Goal: Transaction & Acquisition: Purchase product/service

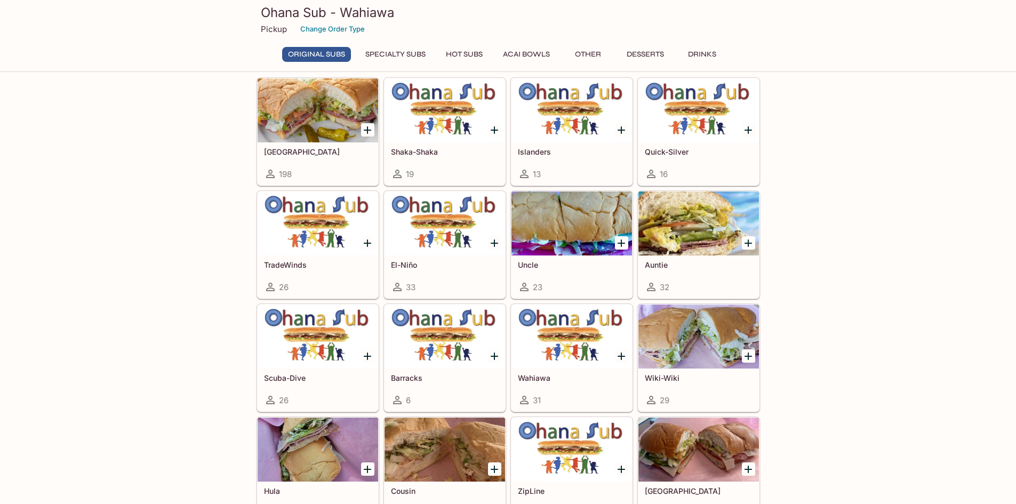
scroll to position [53, 0]
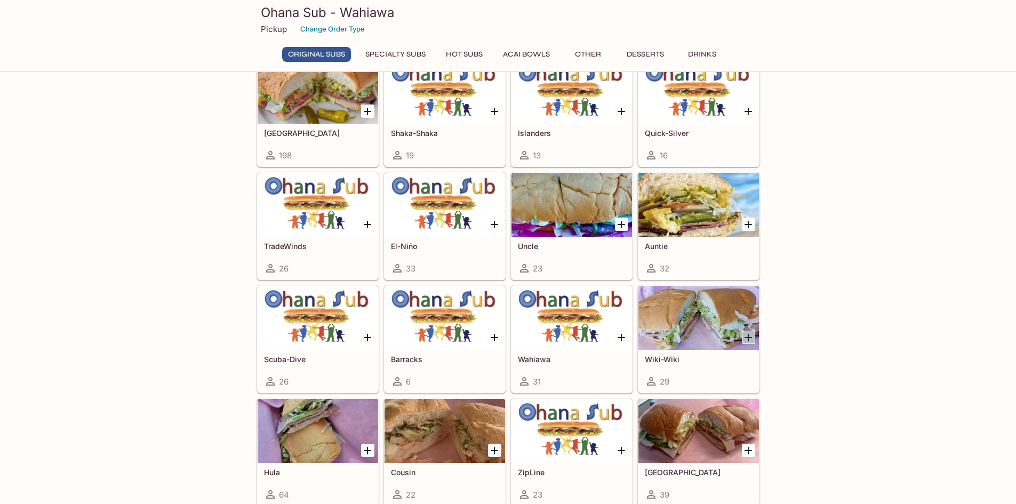
click at [751, 339] on icon "Add Wiki-Wiki" at bounding box center [748, 337] width 13 height 13
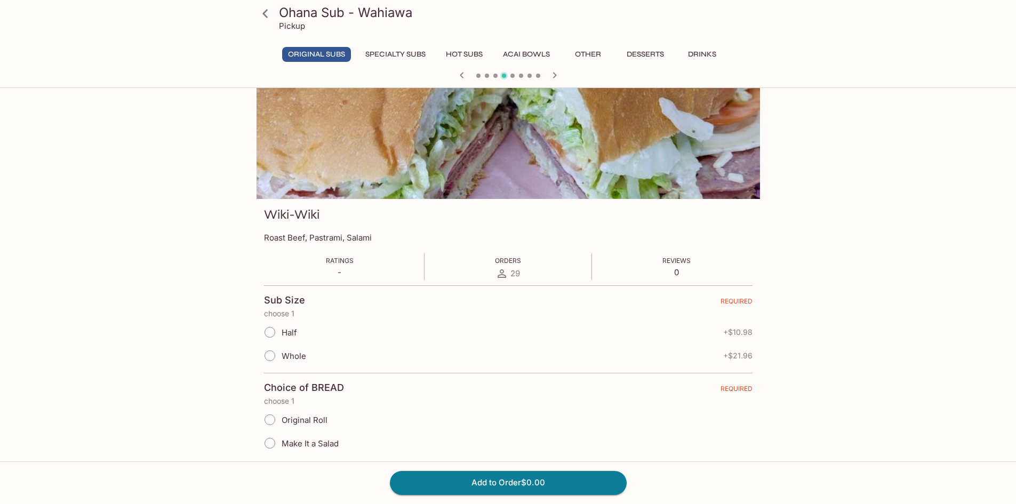
scroll to position [53, 0]
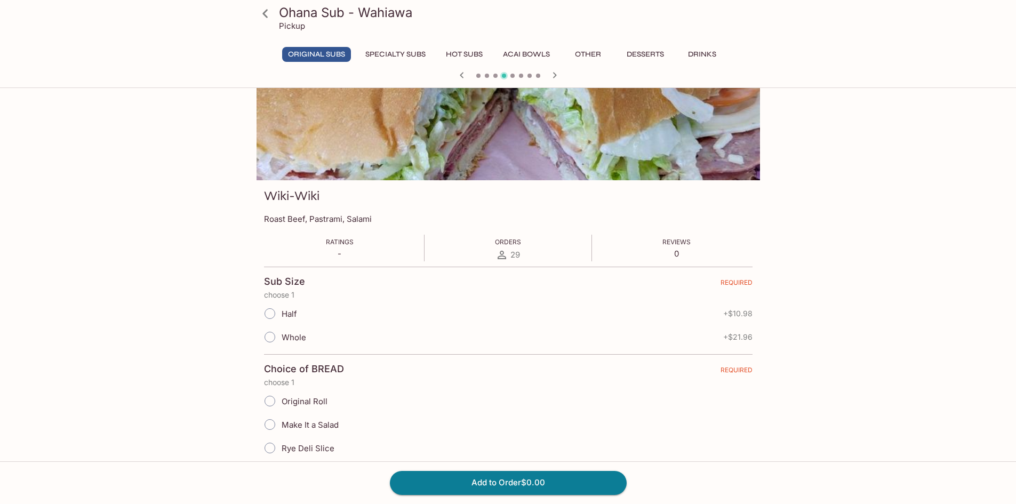
click at [271, 313] on input "Half" at bounding box center [270, 313] width 22 height 22
radio input "true"
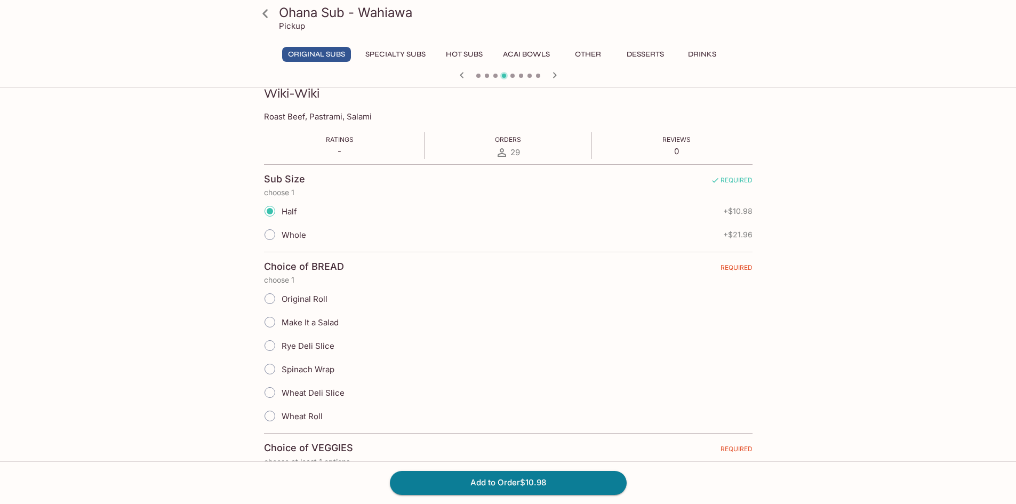
scroll to position [160, 0]
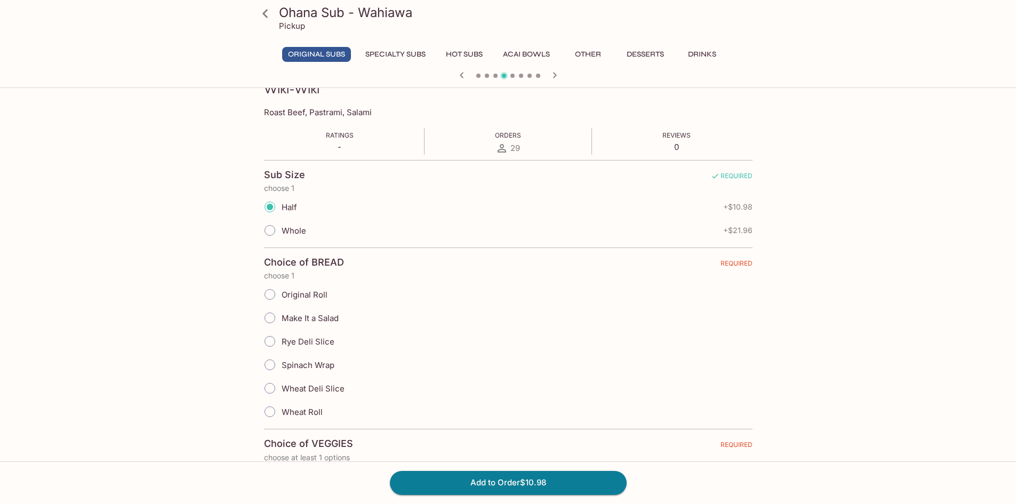
click at [270, 412] on input "Wheat Roll" at bounding box center [270, 412] width 22 height 22
radio input "true"
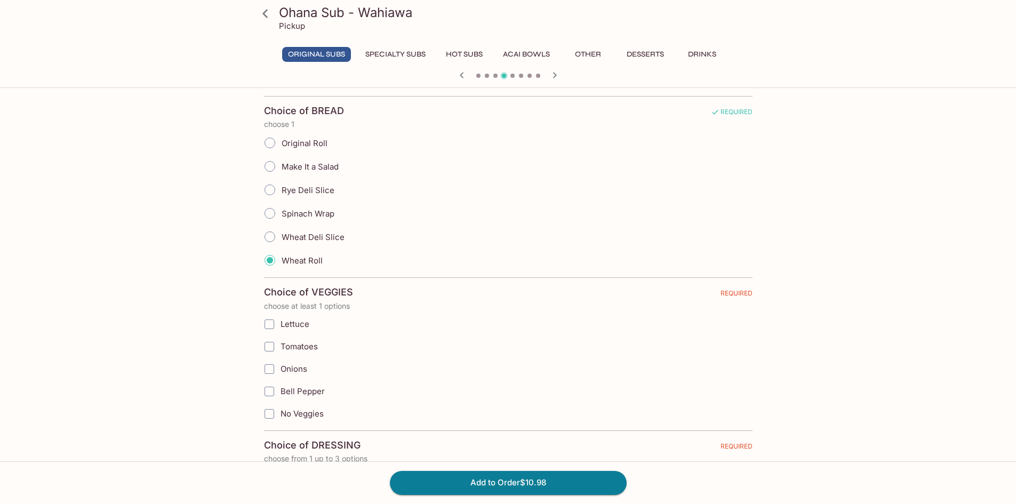
scroll to position [320, 0]
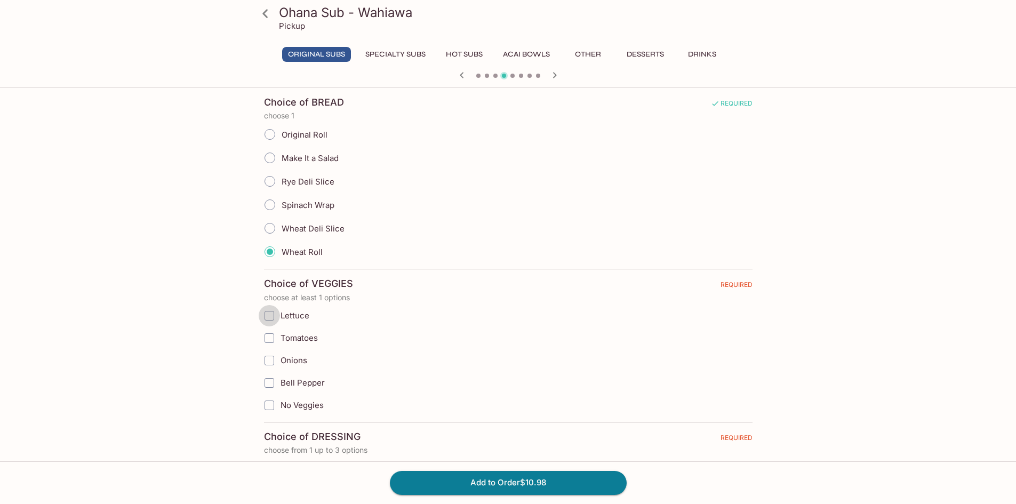
click at [269, 318] on input "Lettuce" at bounding box center [269, 315] width 21 height 21
checkbox input "true"
click at [271, 361] on input "Onions" at bounding box center [269, 360] width 21 height 21
checkbox input "true"
click at [273, 385] on input "Bell Pepper" at bounding box center [269, 382] width 21 height 21
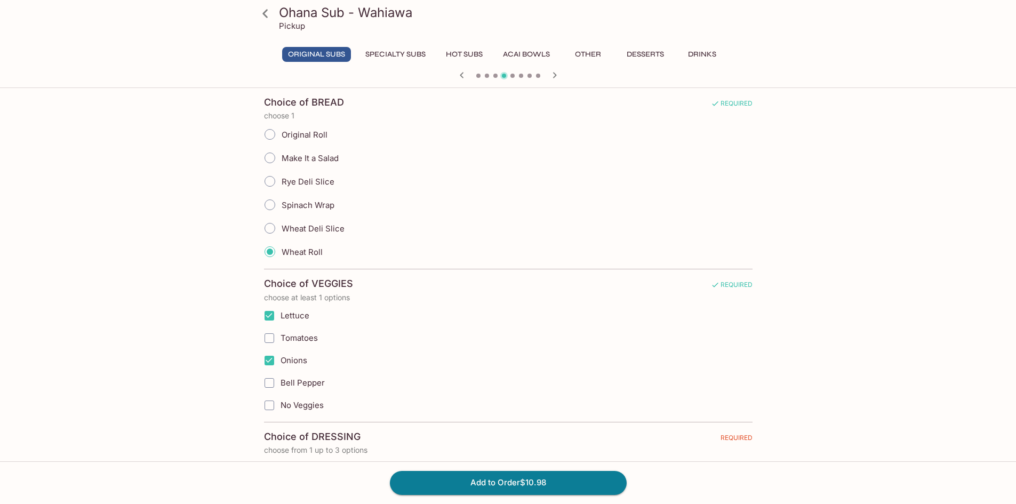
checkbox input "true"
click at [269, 382] on input "Bell Pepper" at bounding box center [269, 382] width 21 height 21
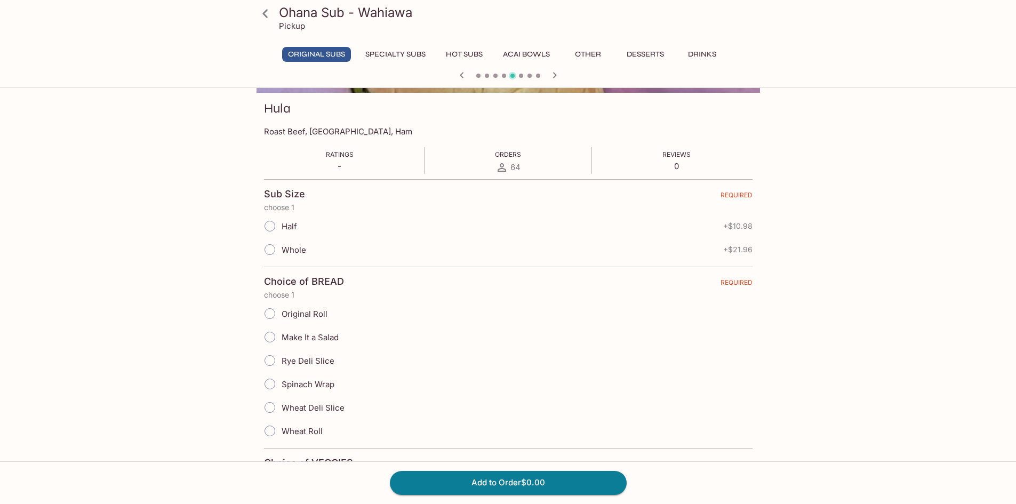
scroll to position [0, 0]
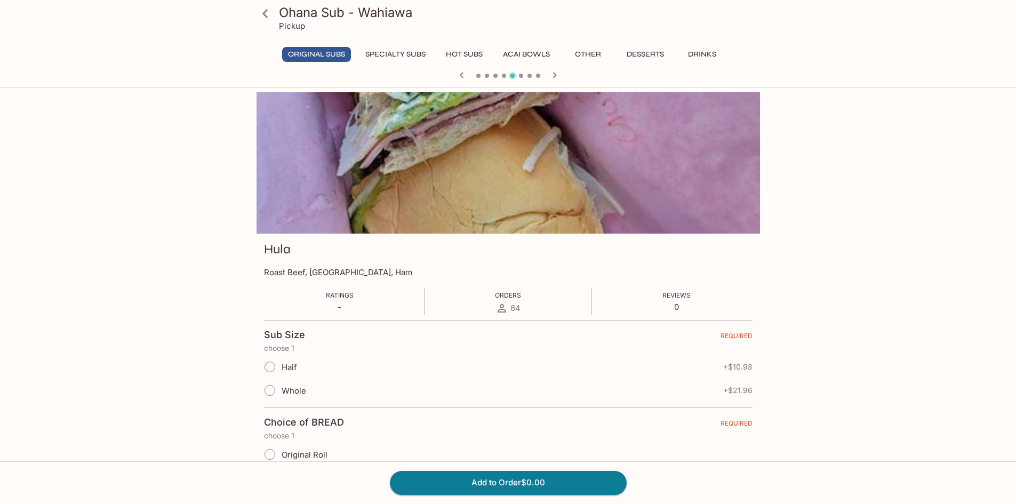
click at [263, 14] on icon at bounding box center [264, 13] width 5 height 9
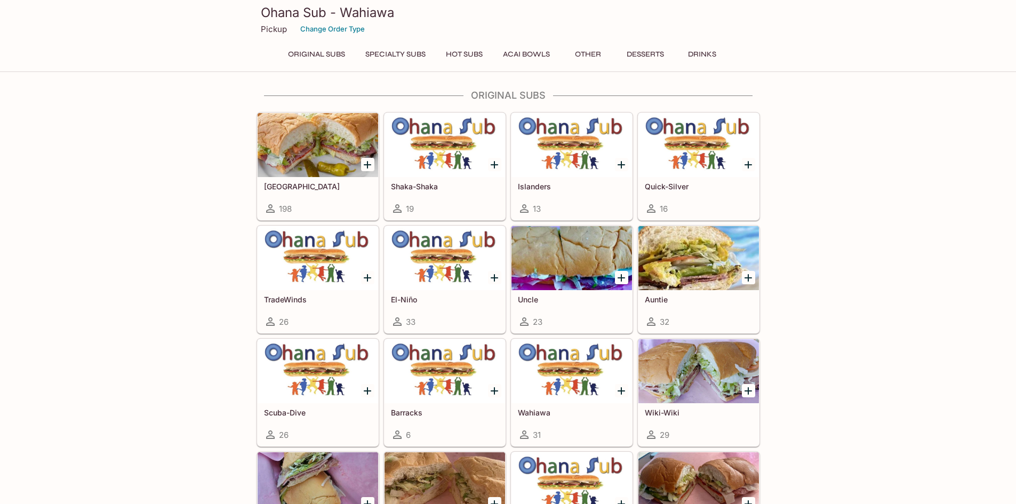
click at [686, 386] on div at bounding box center [698, 371] width 121 height 64
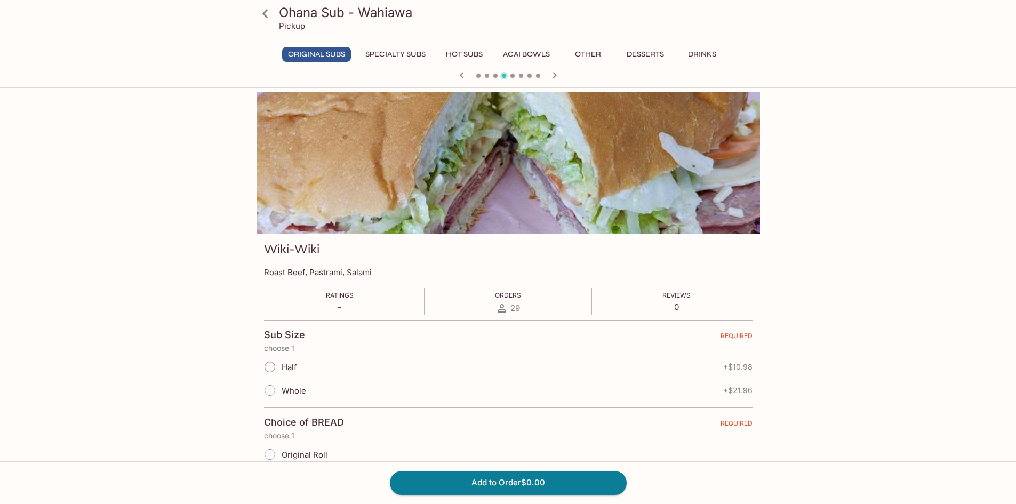
click at [268, 365] on input "Half" at bounding box center [270, 367] width 22 height 22
radio input "true"
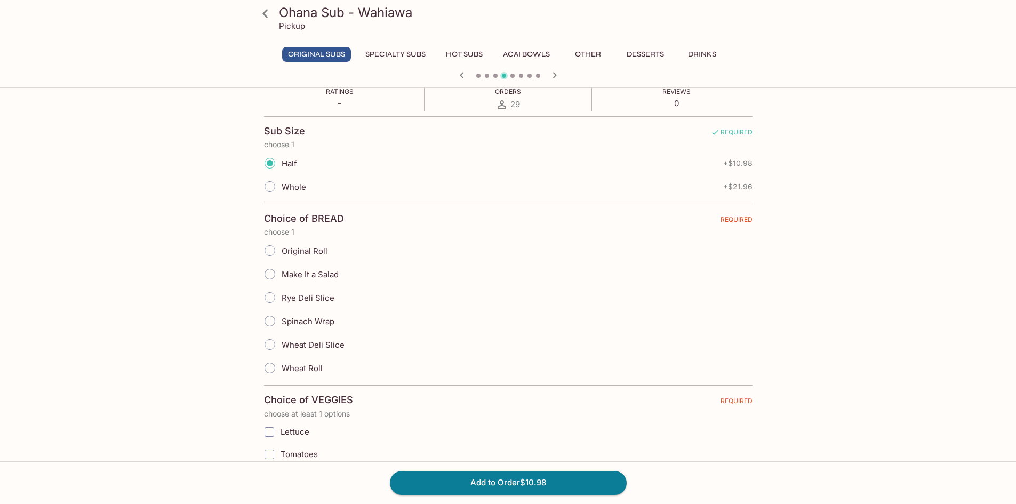
scroll to position [213, 0]
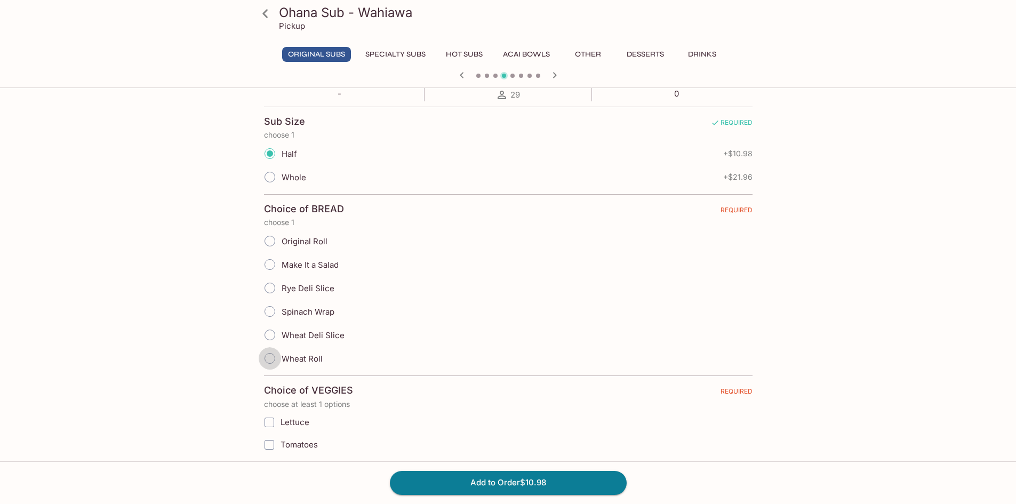
click at [267, 356] on input "Wheat Roll" at bounding box center [270, 358] width 22 height 22
radio input "true"
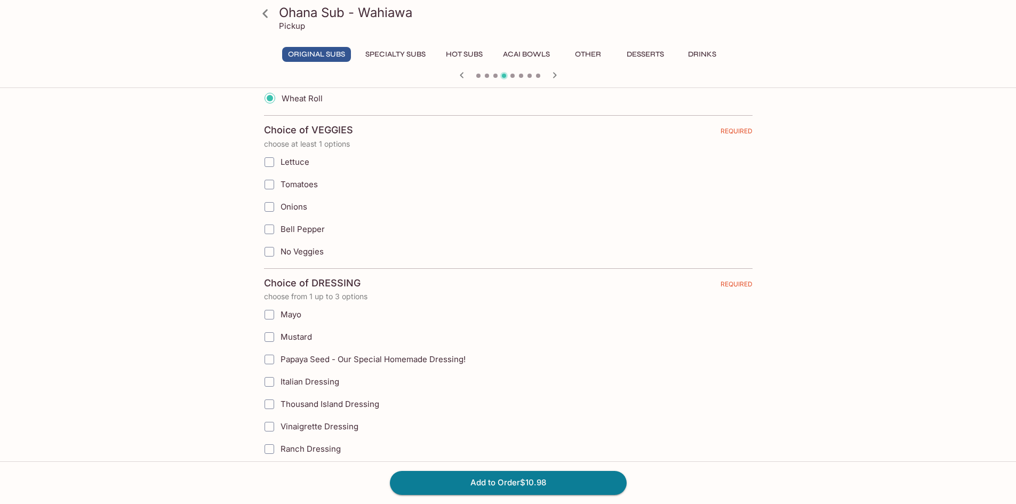
scroll to position [480, 0]
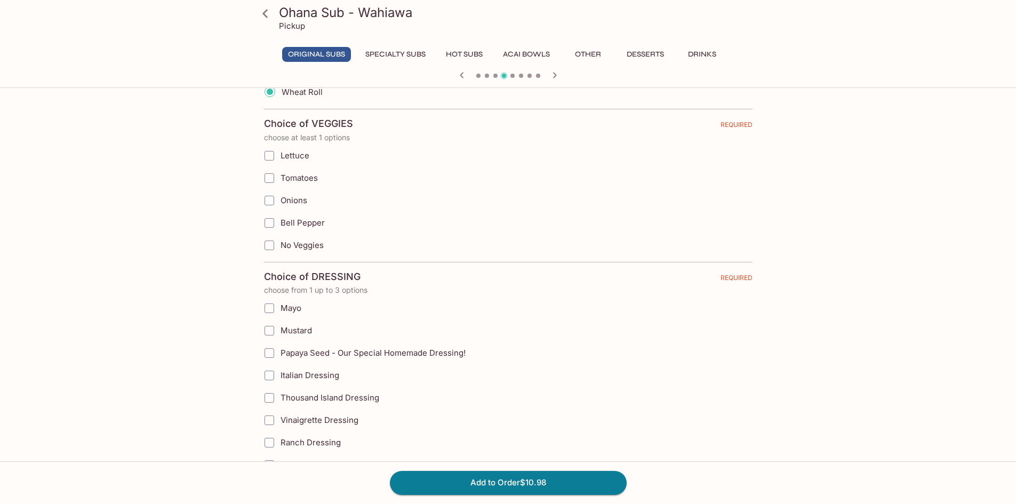
click at [270, 157] on input "Lettuce" at bounding box center [269, 155] width 21 height 21
checkbox input "true"
click at [271, 199] on input "Onions" at bounding box center [269, 200] width 21 height 21
checkbox input "true"
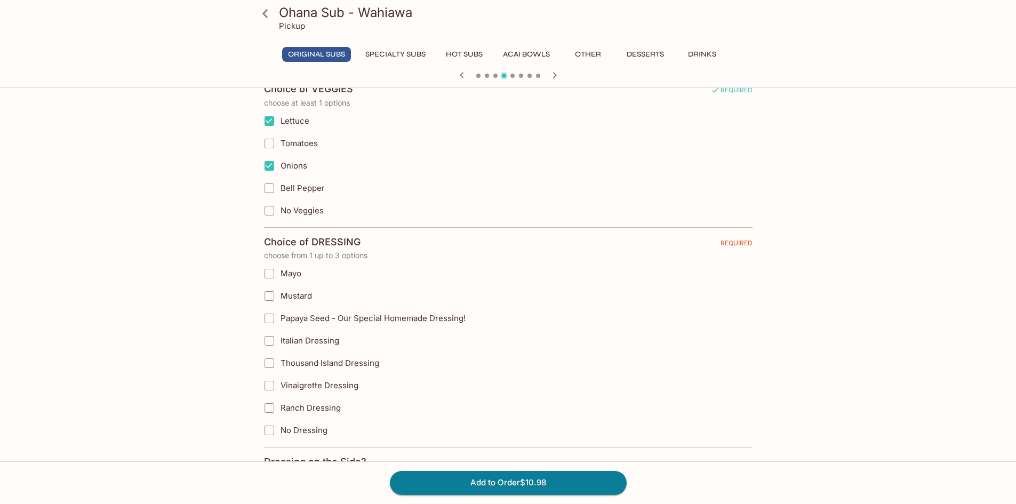
scroll to position [533, 0]
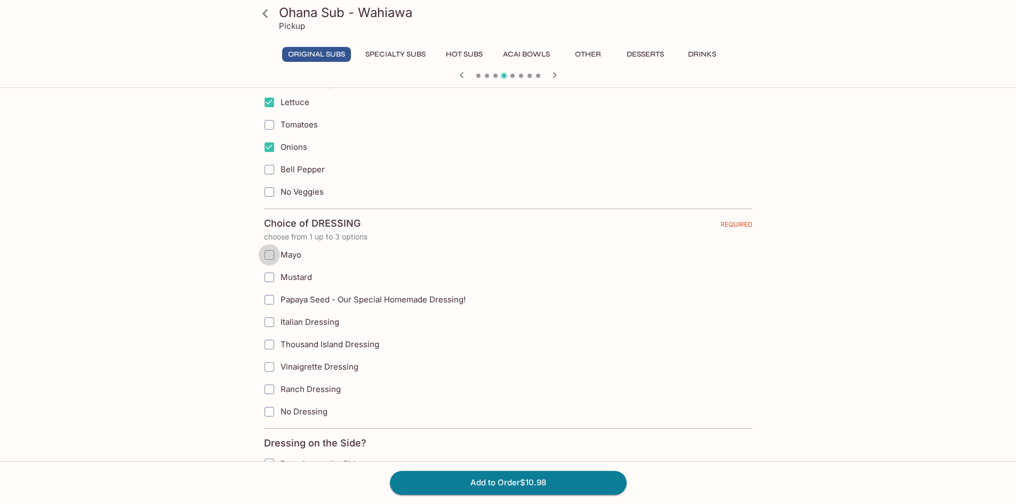
click at [273, 257] on input "Mayo" at bounding box center [269, 254] width 21 height 21
checkbox input "true"
click at [270, 278] on input "Mustard" at bounding box center [269, 277] width 21 height 21
checkbox input "true"
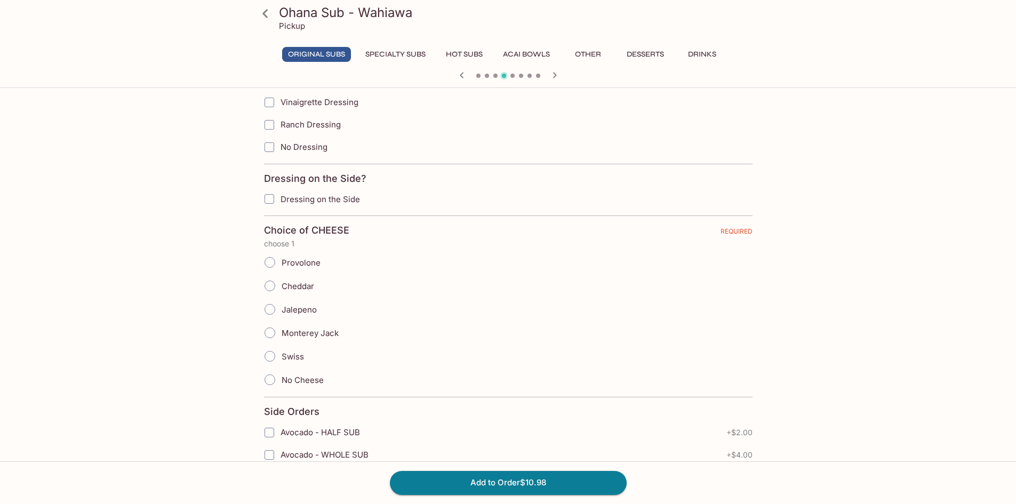
scroll to position [800, 0]
click at [270, 355] on input "Swiss" at bounding box center [270, 354] width 22 height 22
radio input "true"
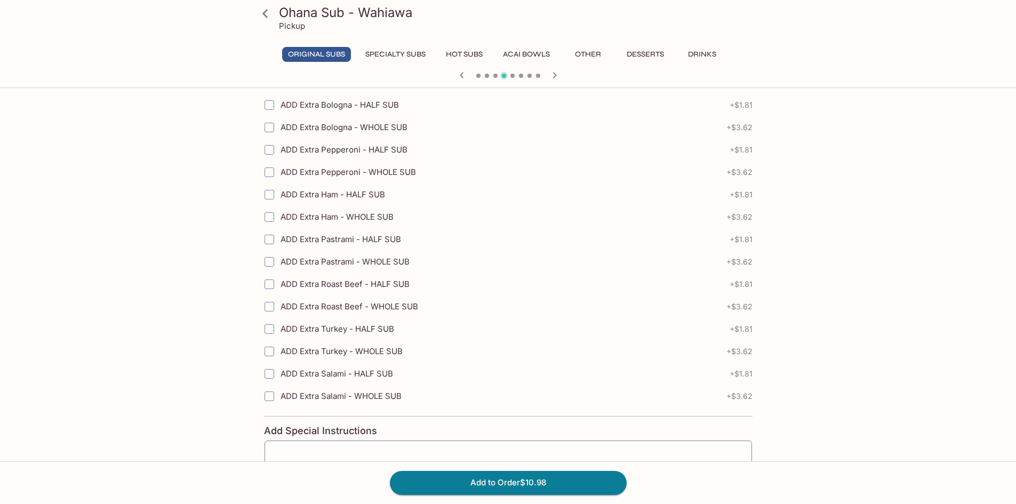
scroll to position [1608, 0]
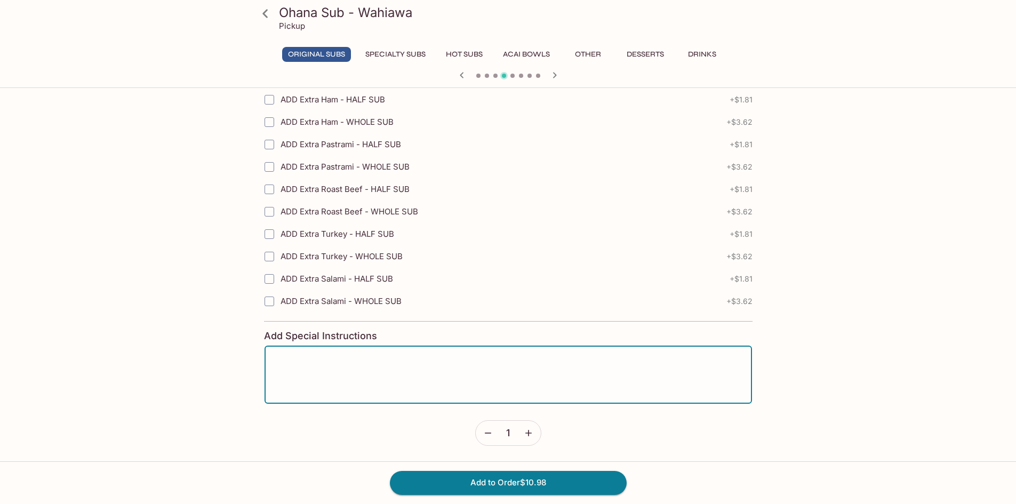
click at [400, 371] on textarea at bounding box center [508, 375] width 473 height 41
type textarea "Kaulunani"
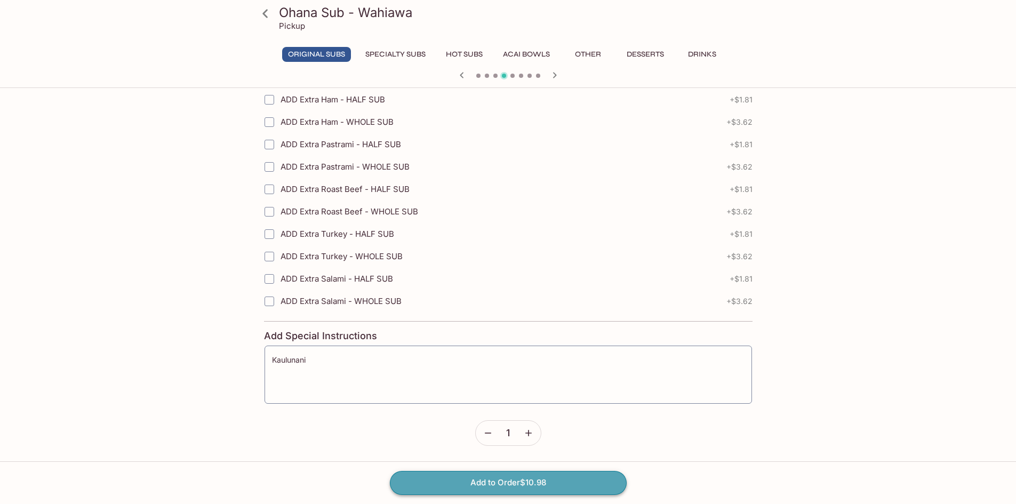
click at [528, 486] on button "Add to Order $10.98" at bounding box center [508, 482] width 237 height 23
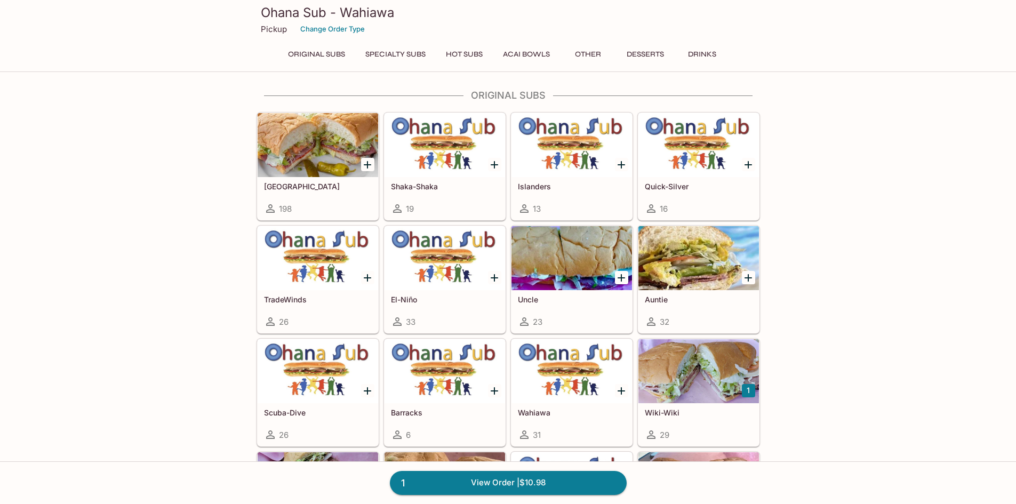
click at [595, 53] on button "Other" at bounding box center [588, 54] width 48 height 15
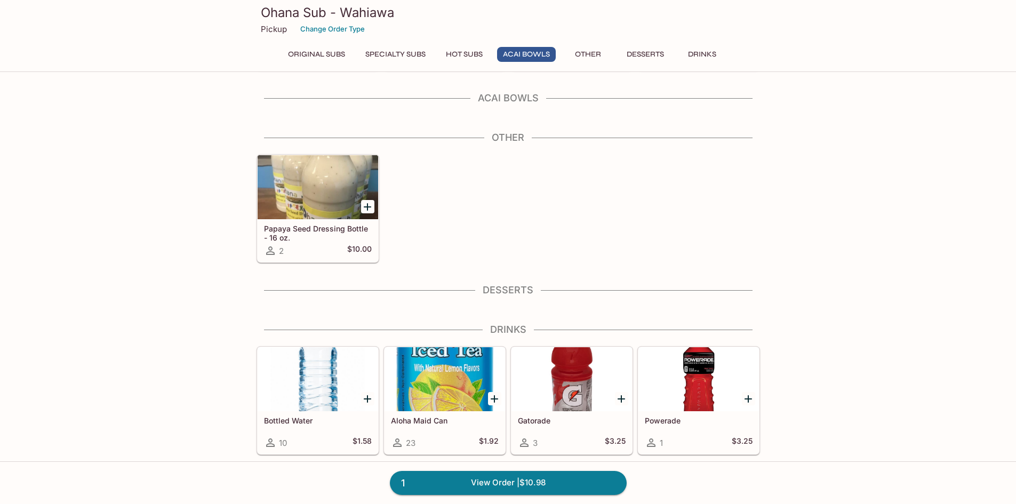
scroll to position [1025, 0]
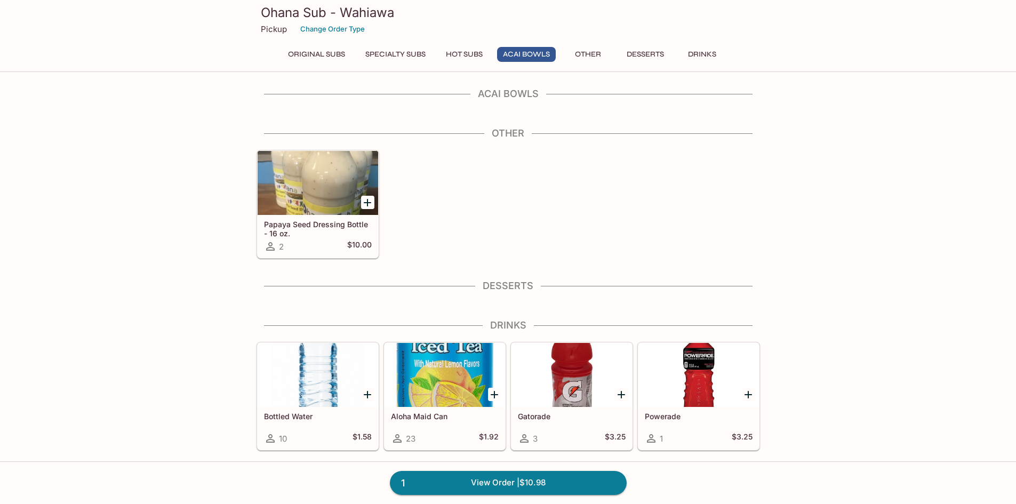
click at [594, 51] on button "Other" at bounding box center [588, 54] width 48 height 15
click at [658, 51] on button "Desserts" at bounding box center [645, 54] width 49 height 15
click at [520, 474] on link "1 View Order | $10.98" at bounding box center [508, 482] width 237 height 23
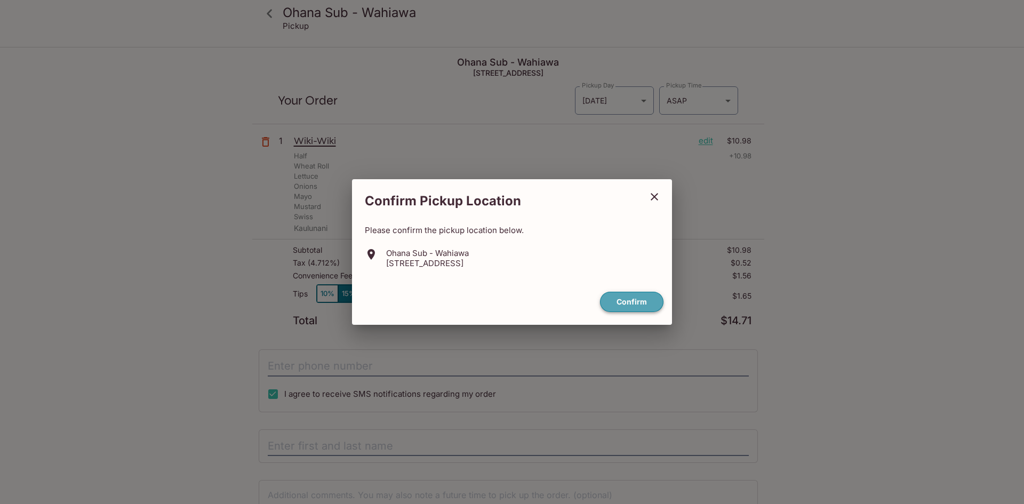
click at [640, 301] on button "Confirm" at bounding box center [631, 302] width 63 height 21
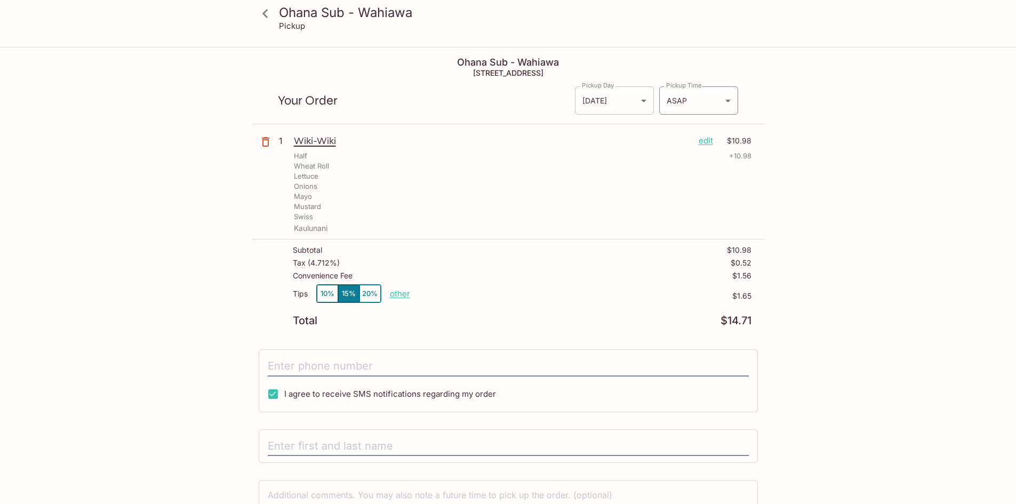
click at [646, 103] on body "Ohana Sub - Wahiawa Pickup Ohana Sub - Wahiawa [STREET_ADDRESS] Your Order Pick…" at bounding box center [508, 300] width 1016 height 504
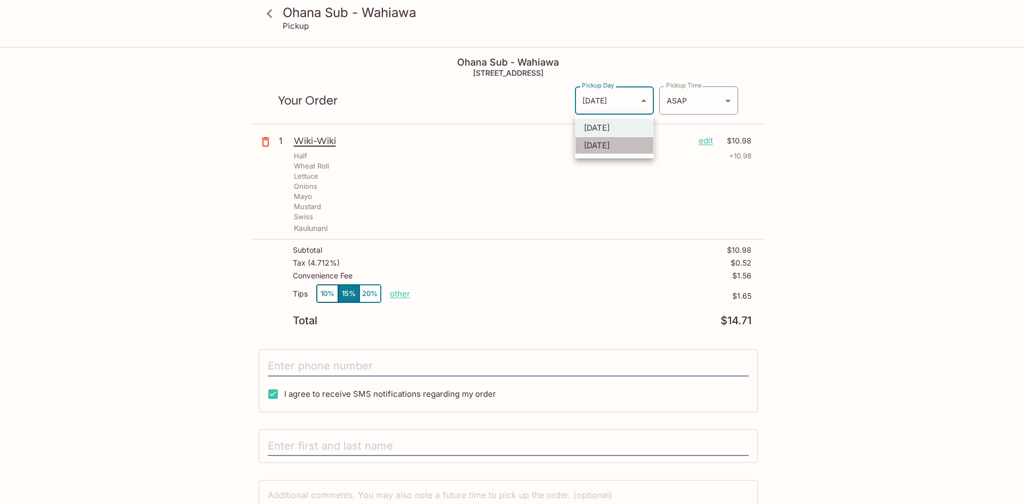
click at [620, 145] on li "[DATE]" at bounding box center [614, 146] width 79 height 18
type input "[DATE]"
type input "[DATE]T20:15:00.000000Z"
